Goal: Find specific page/section

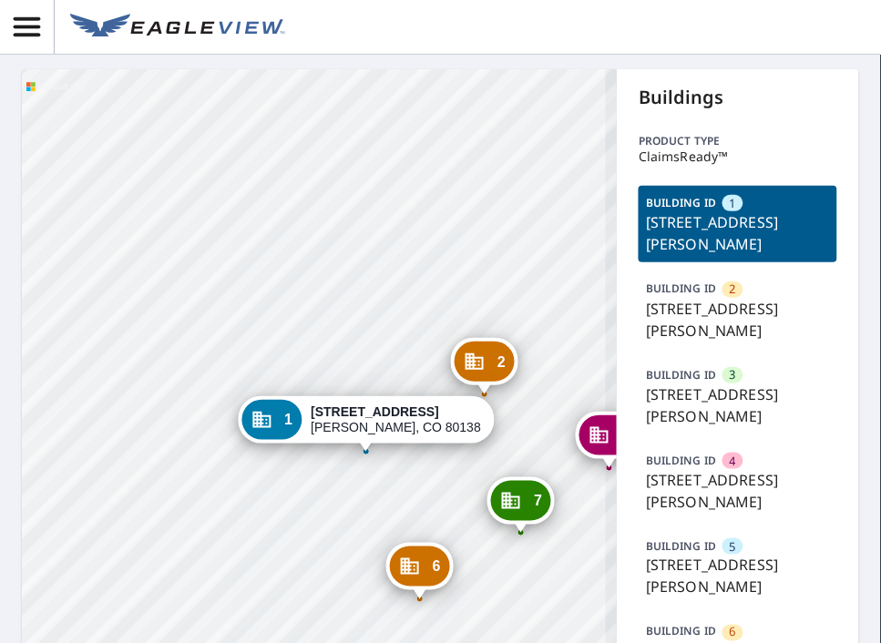
drag, startPoint x: 408, startPoint y: 233, endPoint x: 368, endPoint y: 333, distance: 107.9
click at [344, 212] on div "2 19033 Cottonwood Dr Parker, CO 80138 3 19081 Cottonwood Dr Parker, CO 80138 4…" at bounding box center [319, 602] width 595 height 1067
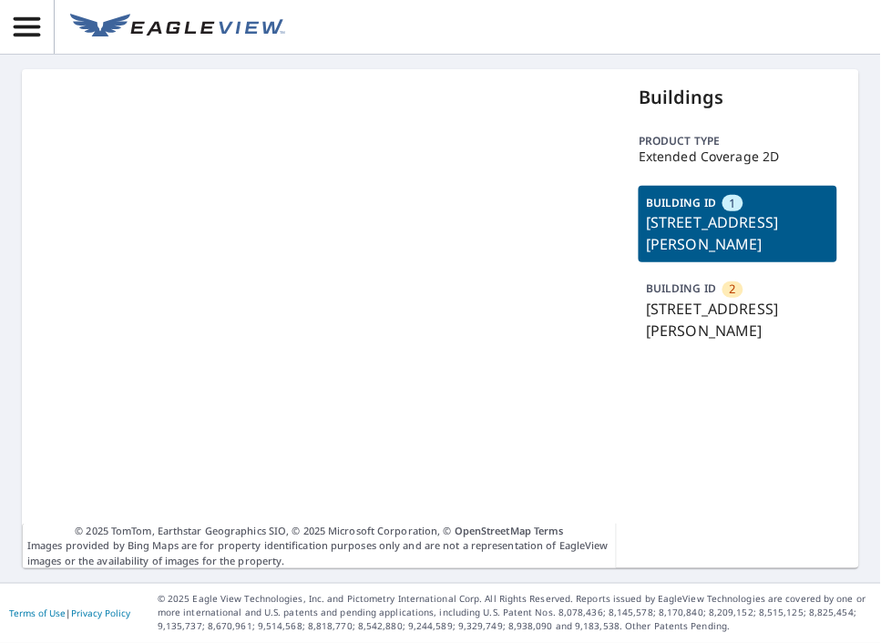
click at [696, 319] on p "[STREET_ADDRESS][PERSON_NAME]" at bounding box center [738, 320] width 184 height 44
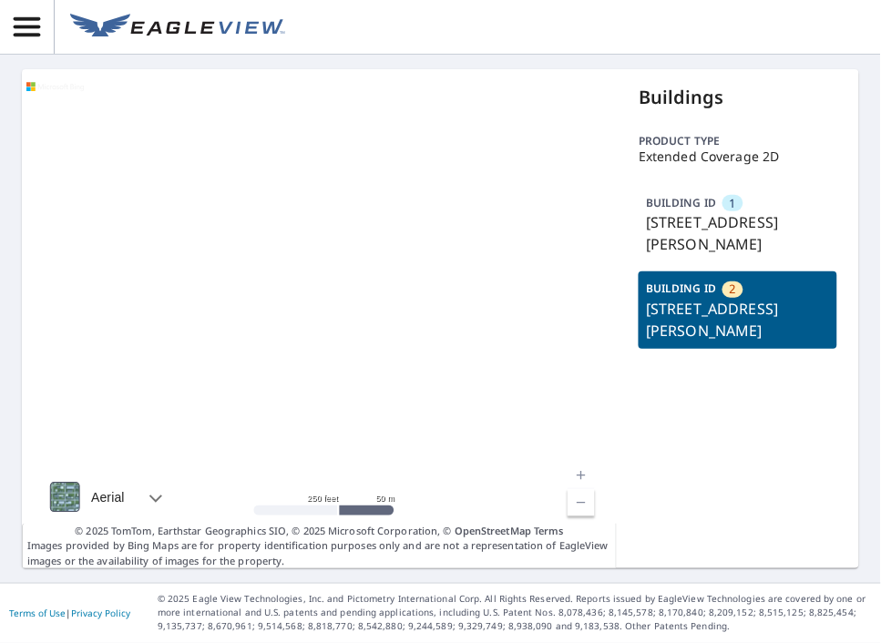
click at [716, 220] on p "[STREET_ADDRESS][PERSON_NAME]" at bounding box center [738, 233] width 184 height 44
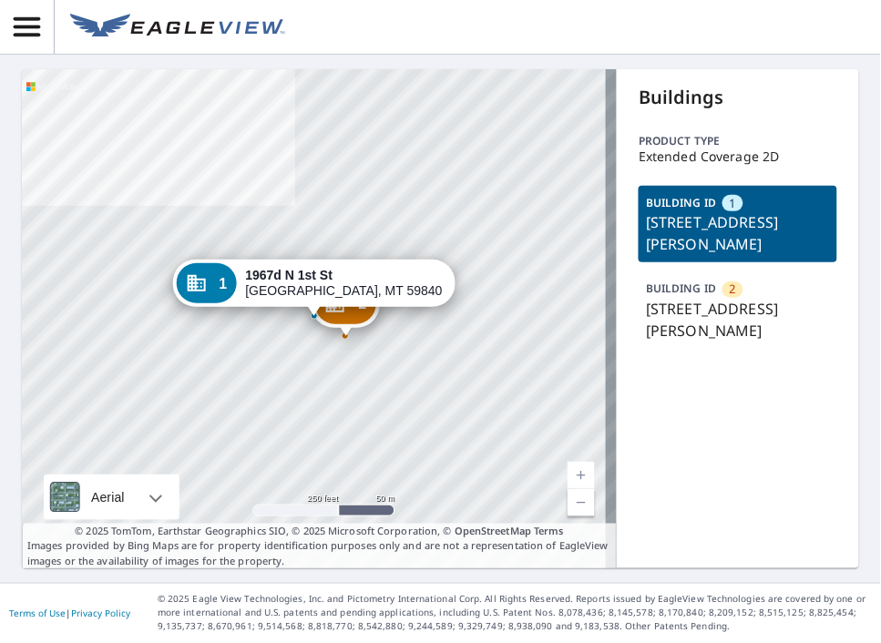
drag, startPoint x: 670, startPoint y: 294, endPoint x: 483, endPoint y: 376, distance: 204.0
click at [670, 295] on div "BUILDING ID 2 [STREET_ADDRESS][PERSON_NAME]" at bounding box center [738, 309] width 199 height 77
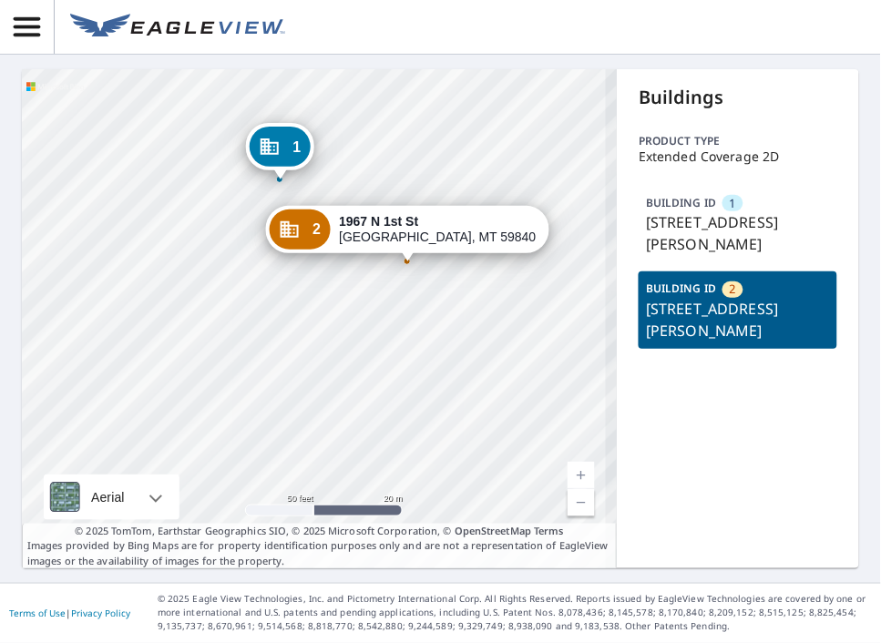
drag, startPoint x: 386, startPoint y: 314, endPoint x: 262, endPoint y: 389, distance: 144.7
click at [260, 405] on div "1 [STREET_ADDRESS][PERSON_NAME] 2 [STREET_ADDRESS][PERSON_NAME]" at bounding box center [319, 318] width 595 height 499
